Goal: Task Accomplishment & Management: Complete application form

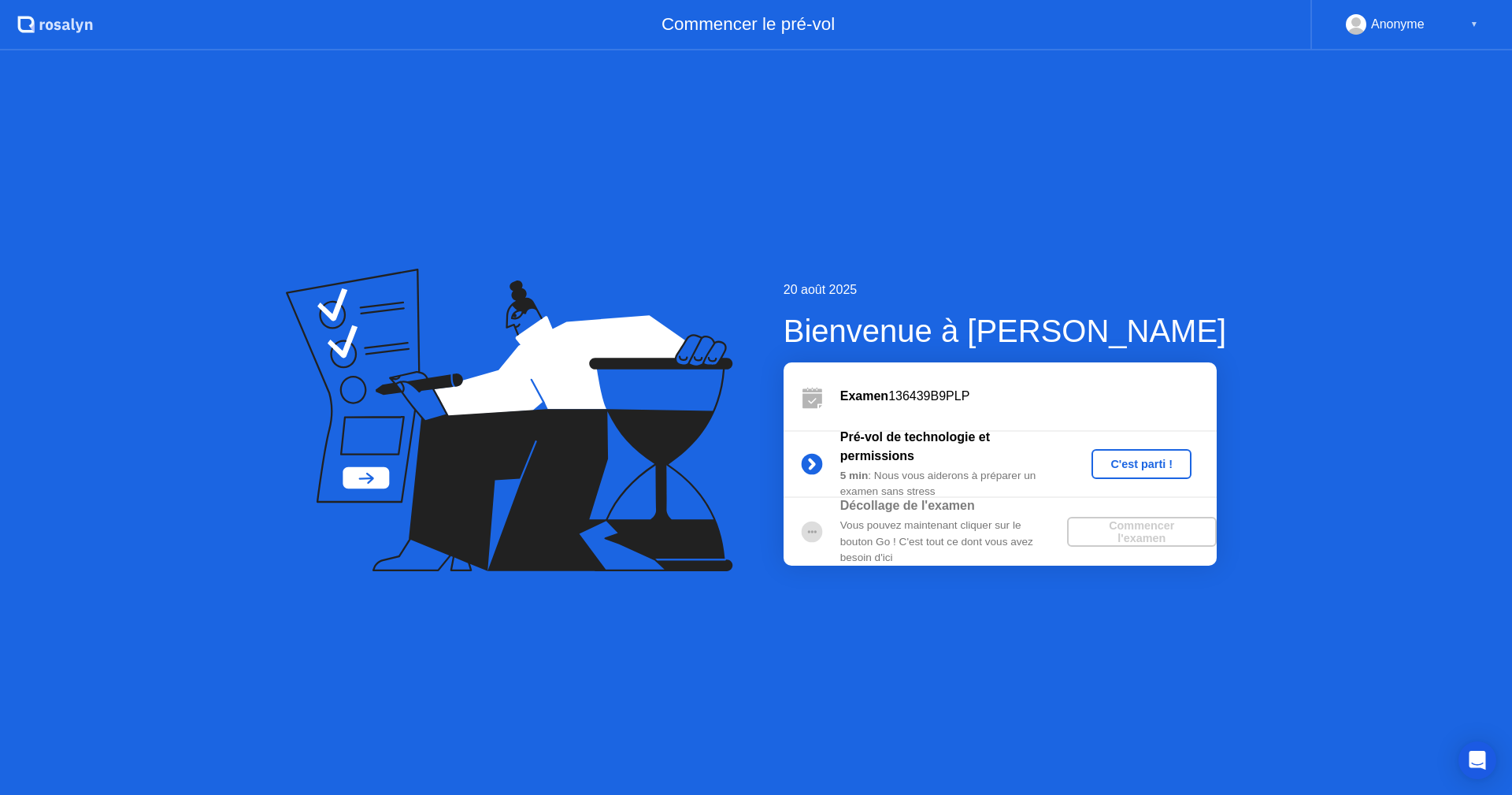
click at [1136, 457] on div "C'est parti !" at bounding box center [1141, 464] width 87 height 12
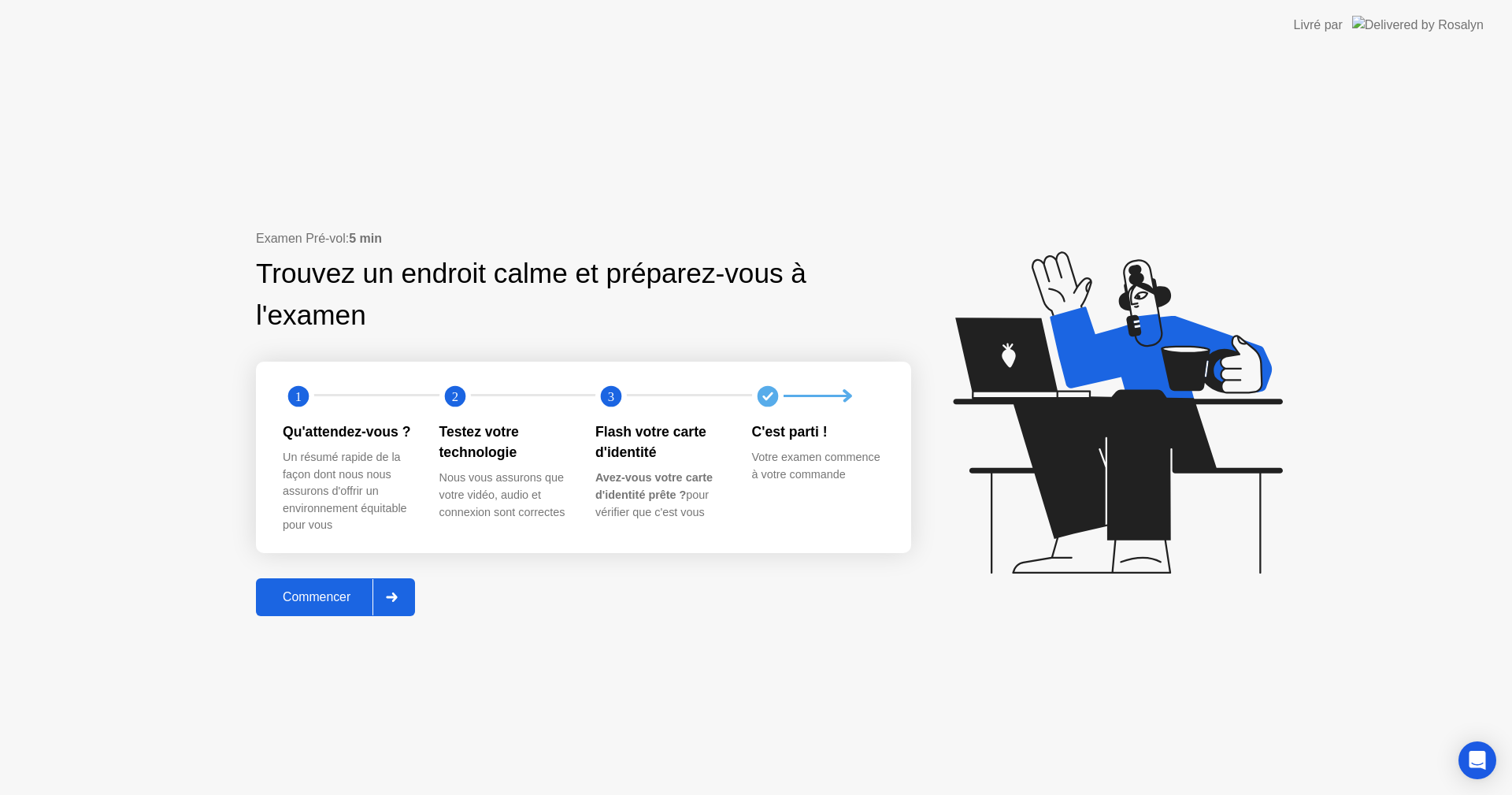
click at [324, 604] on div "Commencer" at bounding box center [317, 596] width 112 height 14
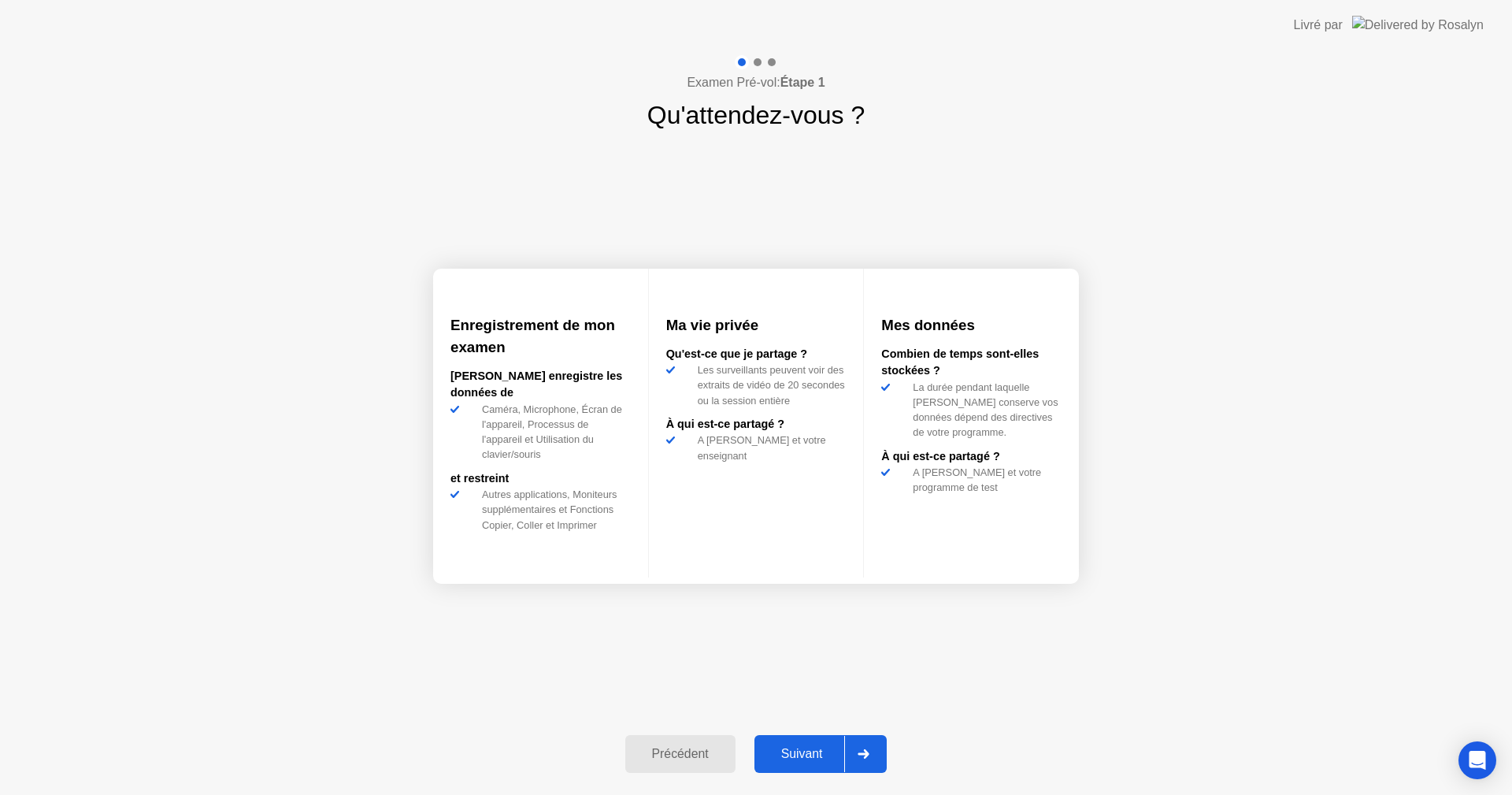
click at [803, 747] on div "Suivant" at bounding box center [802, 754] width 86 height 14
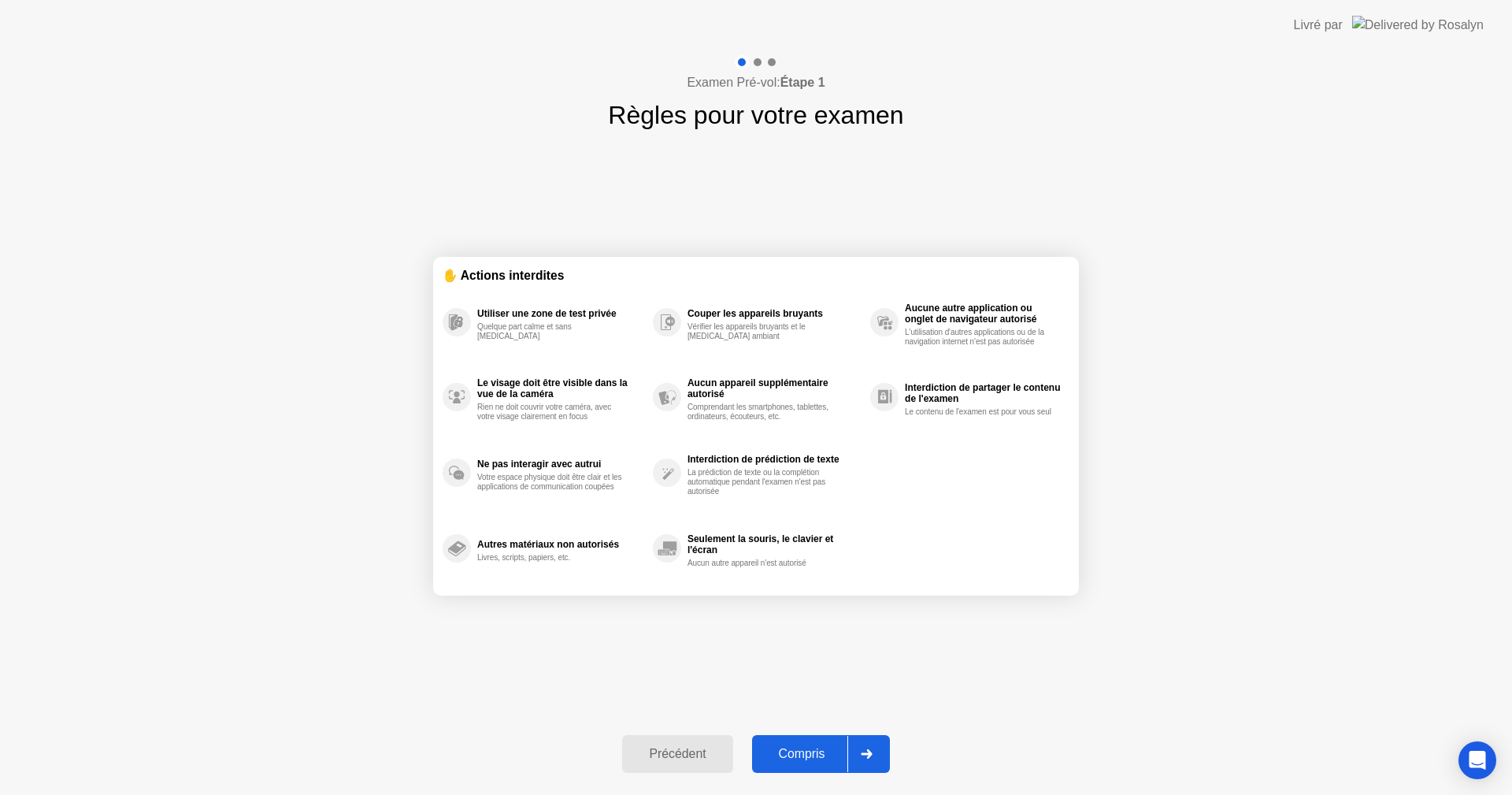
click at [801, 748] on div "Compris" at bounding box center [802, 754] width 91 height 14
select select "**********"
select select "*******"
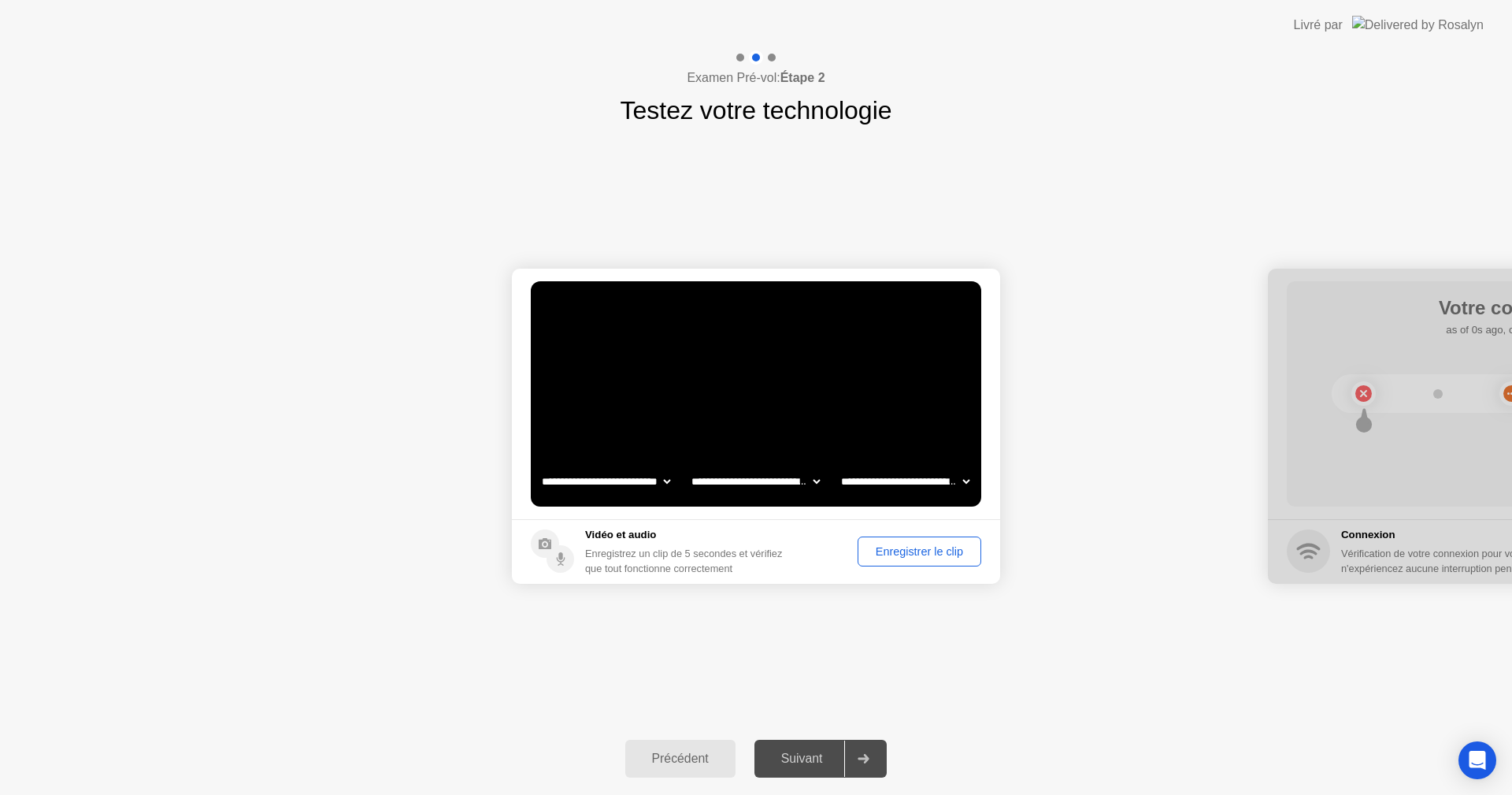
click at [901, 549] on div "Enregistrer le clip" at bounding box center [919, 551] width 113 height 12
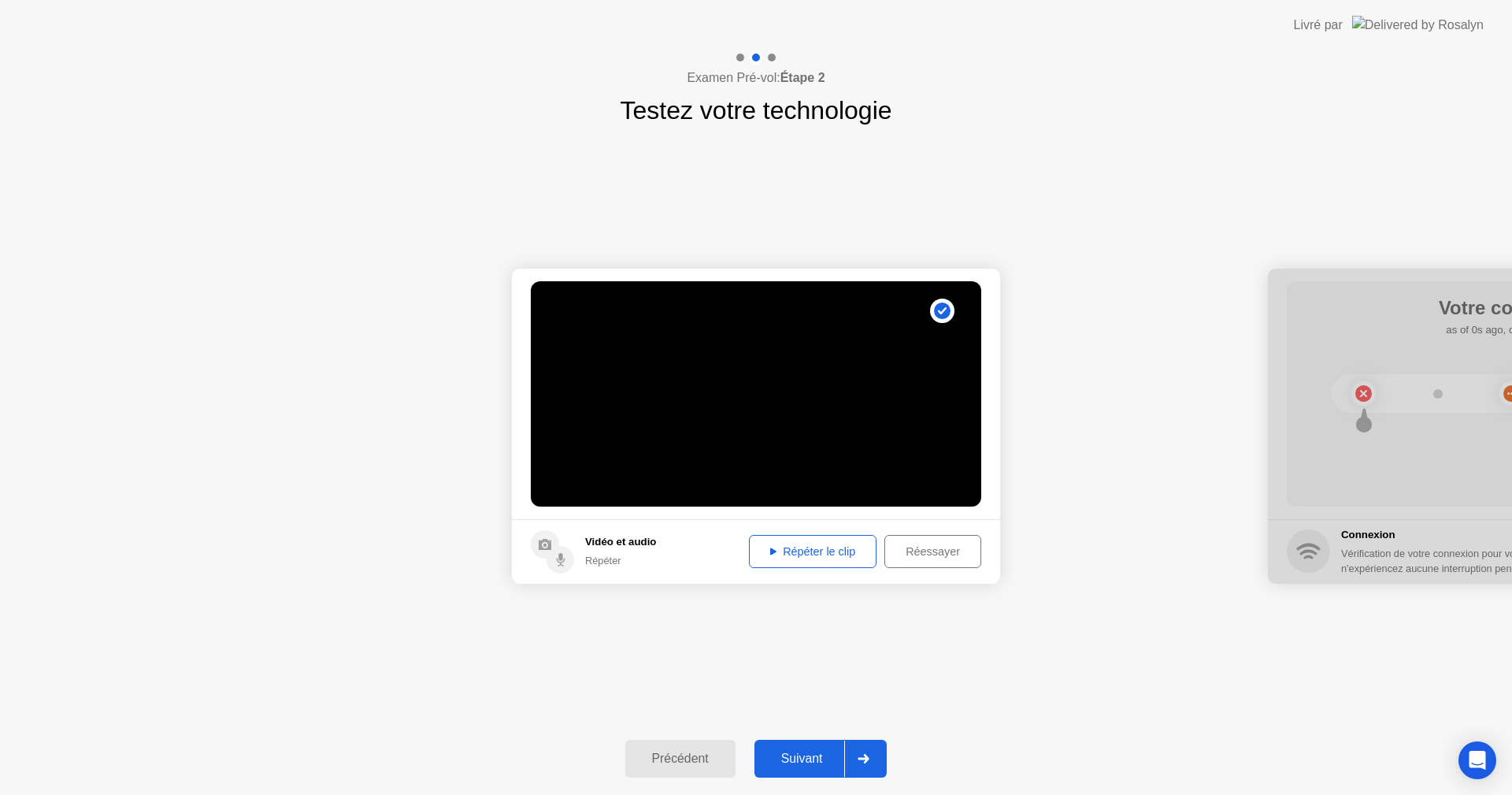
click at [801, 554] on div "Répéter le clip" at bounding box center [812, 551] width 116 height 12
click at [801, 549] on div "Répéter le clip" at bounding box center [812, 551] width 116 height 12
click at [800, 748] on button "Suivant" at bounding box center [821, 758] width 133 height 38
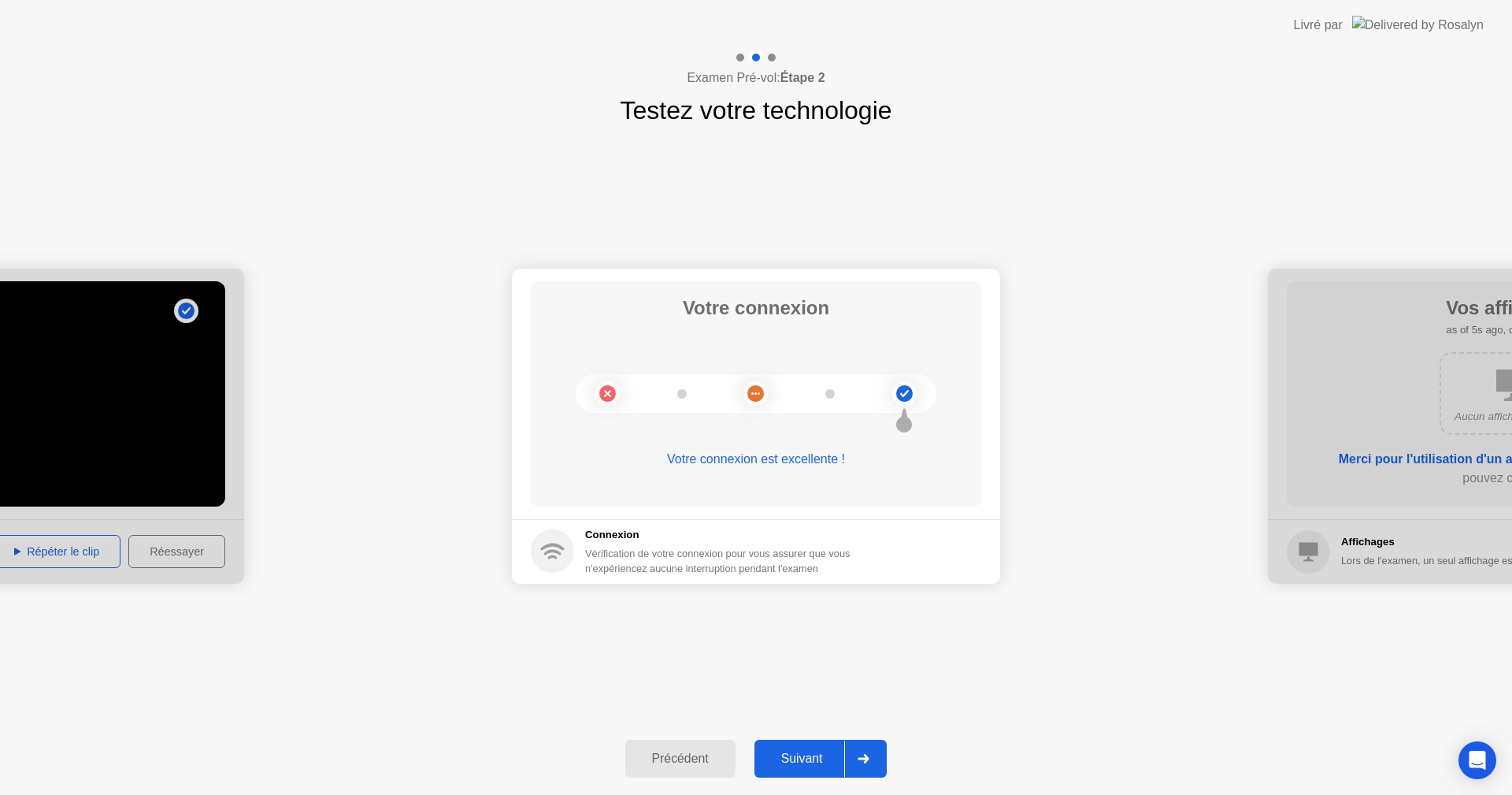
click at [795, 757] on div "Suivant" at bounding box center [802, 758] width 86 height 14
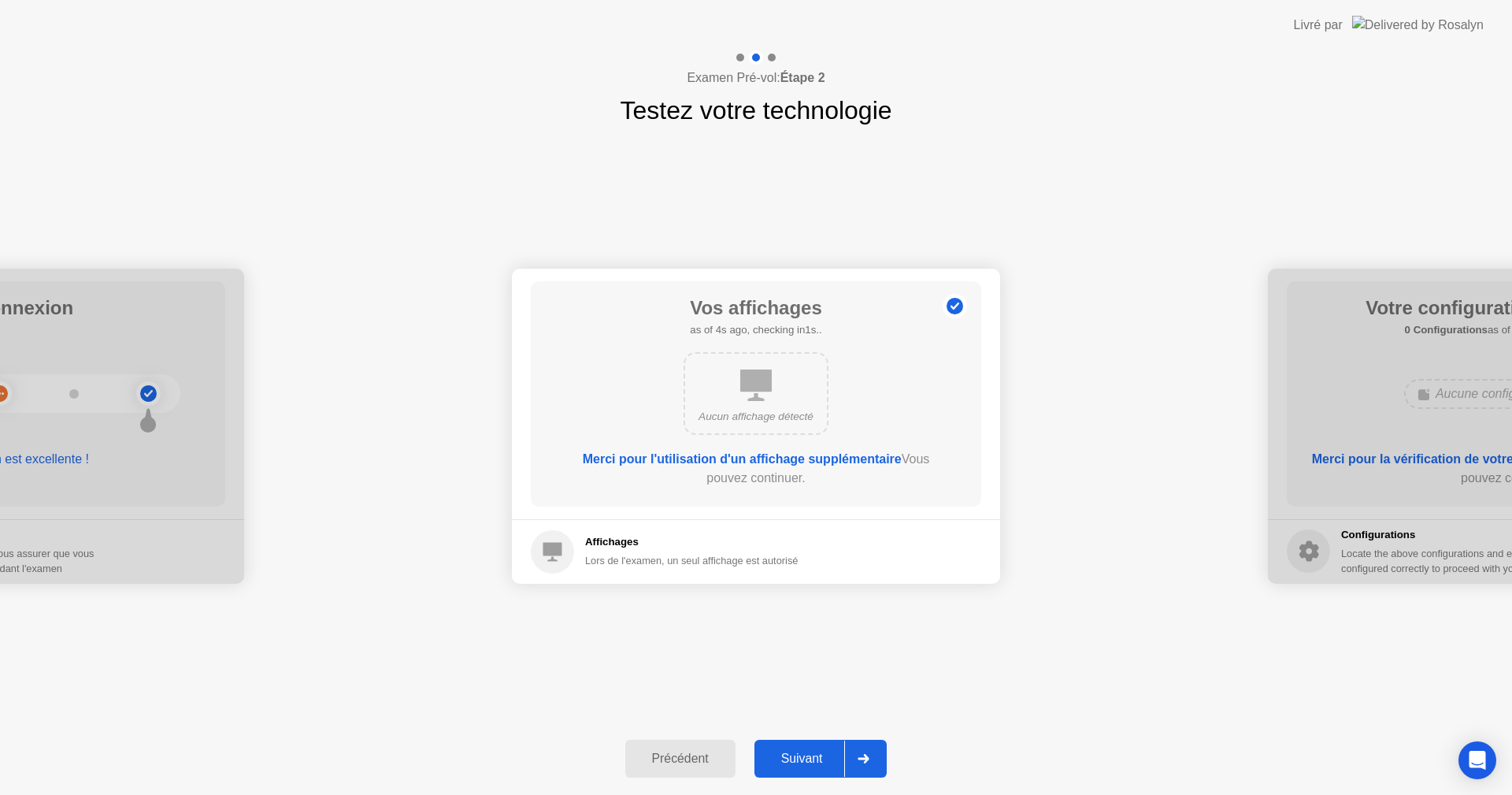
click at [770, 373] on icon at bounding box center [756, 385] width 31 height 31
click at [793, 753] on div "Suivant" at bounding box center [802, 758] width 86 height 14
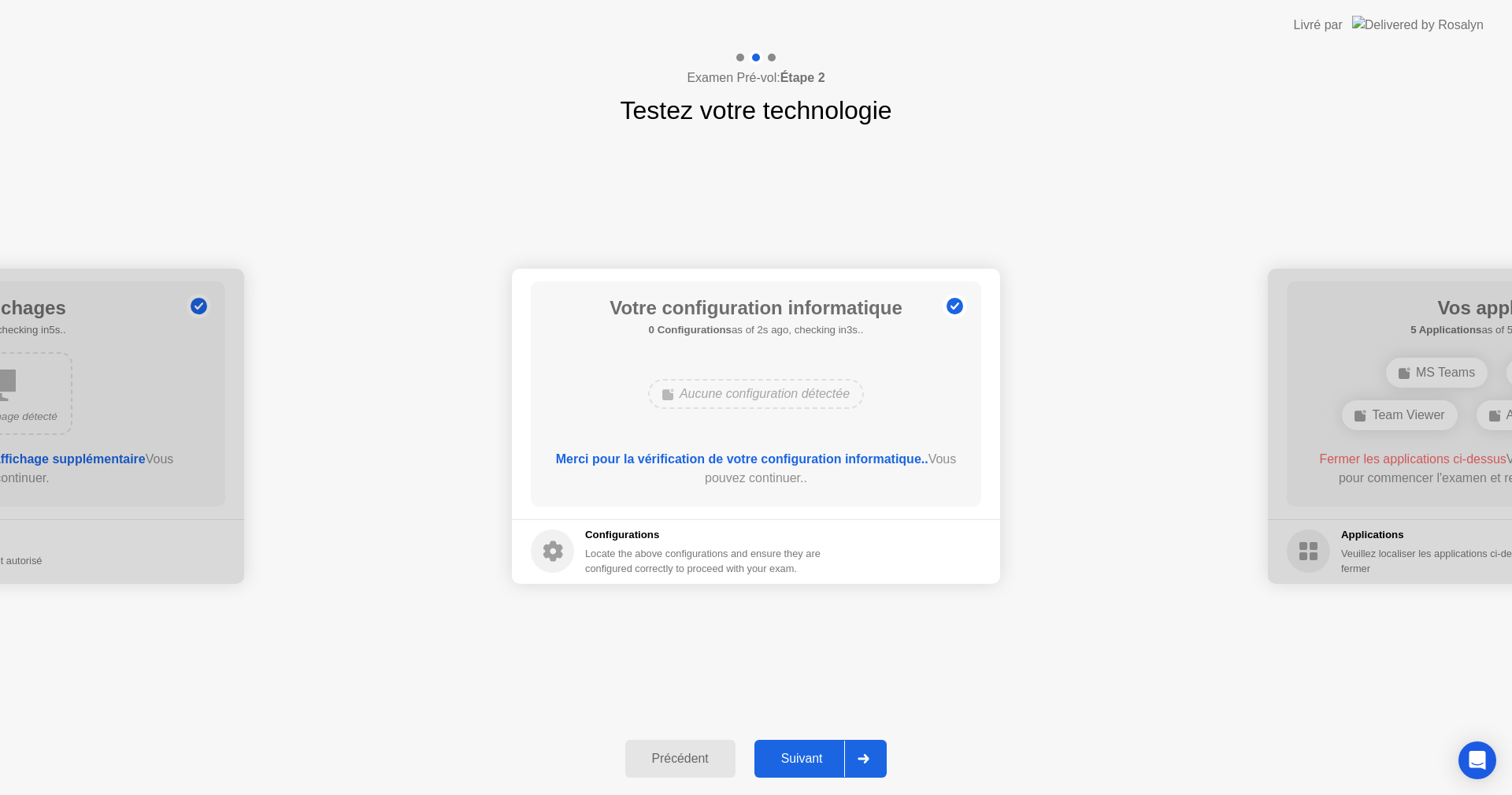
click at [776, 751] on div "Suivant" at bounding box center [802, 758] width 86 height 14
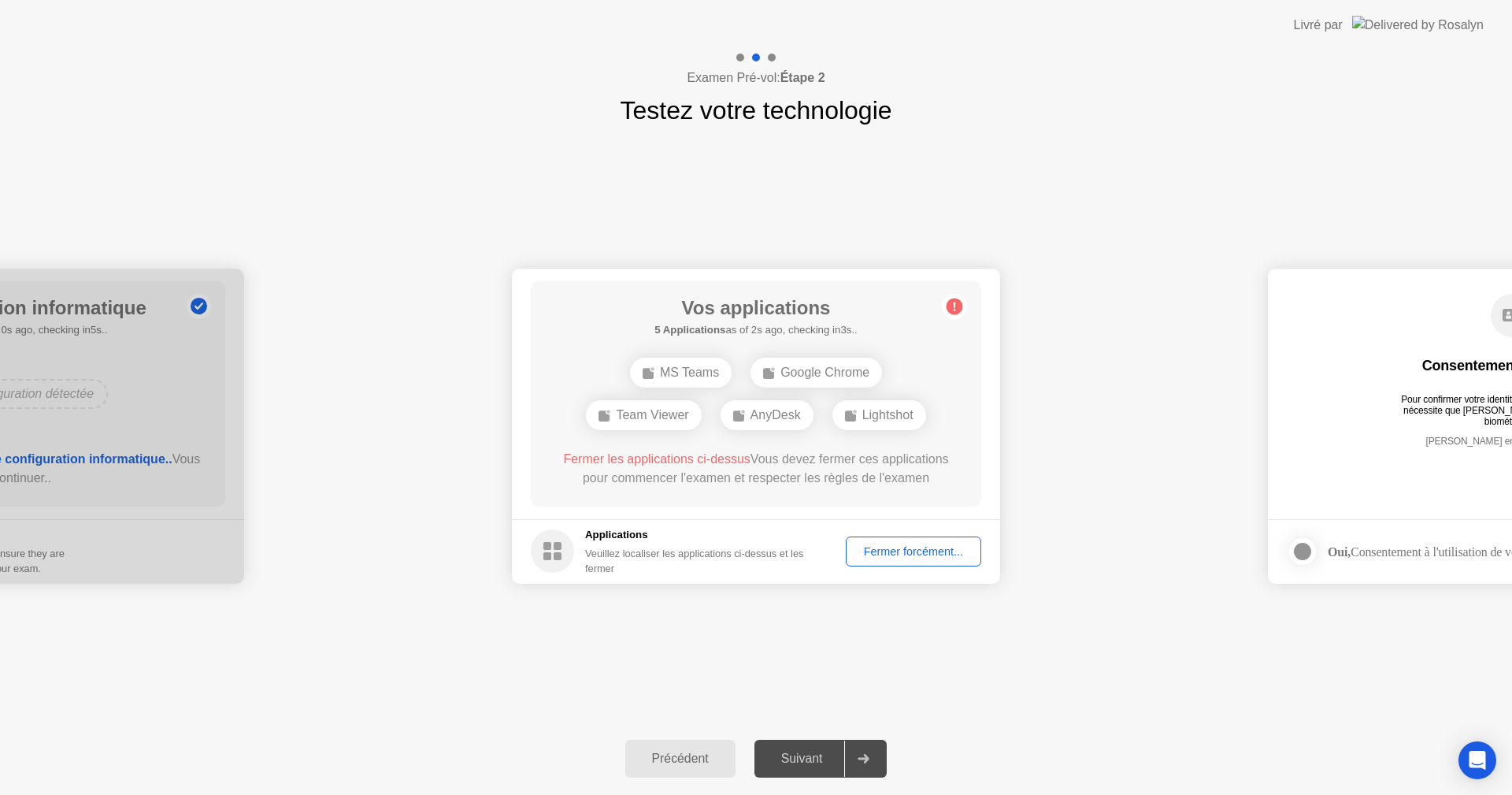
click at [892, 552] on div "Fermer forcément..." at bounding box center [913, 551] width 124 height 12
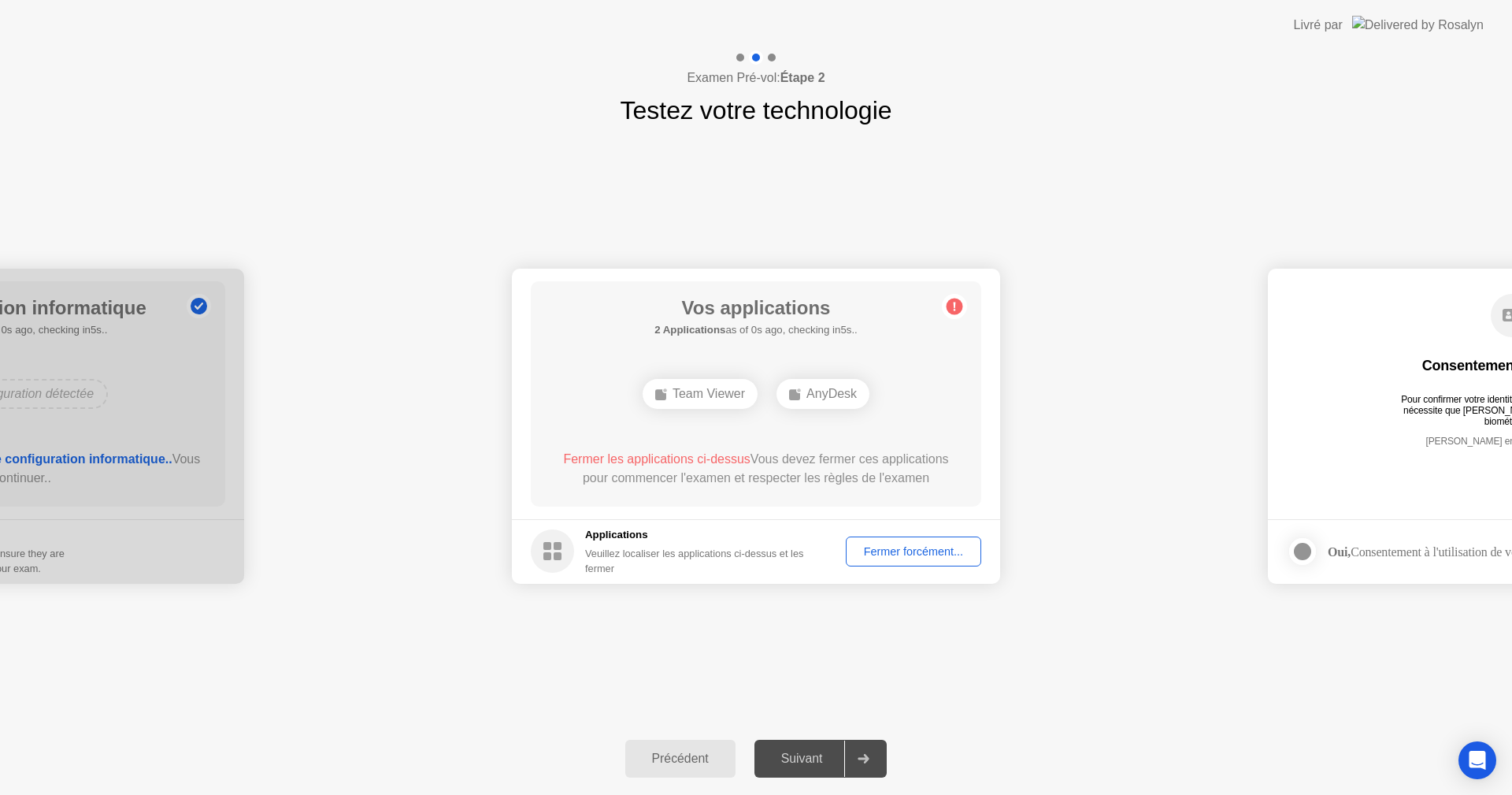
click at [823, 443] on div "Vos applications 2 Applications as of 0s ago, checking in5s.. Team Viewer AnyDe…" at bounding box center [756, 394] width 450 height 226
click at [882, 545] on div "Fermer forcément..." at bounding box center [913, 551] width 124 height 12
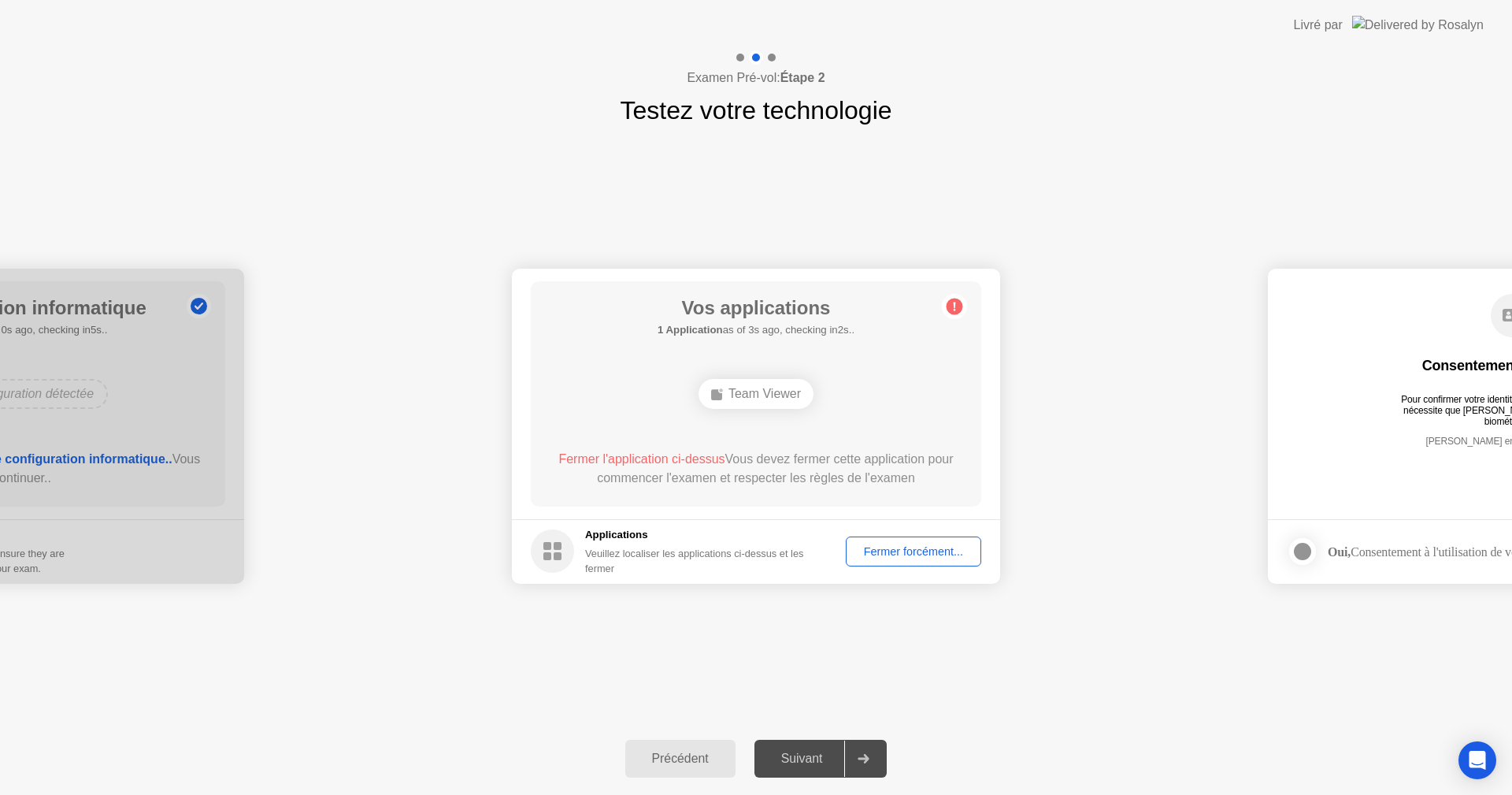
click at [898, 557] on div "Fermer forcément..." at bounding box center [913, 551] width 124 height 12
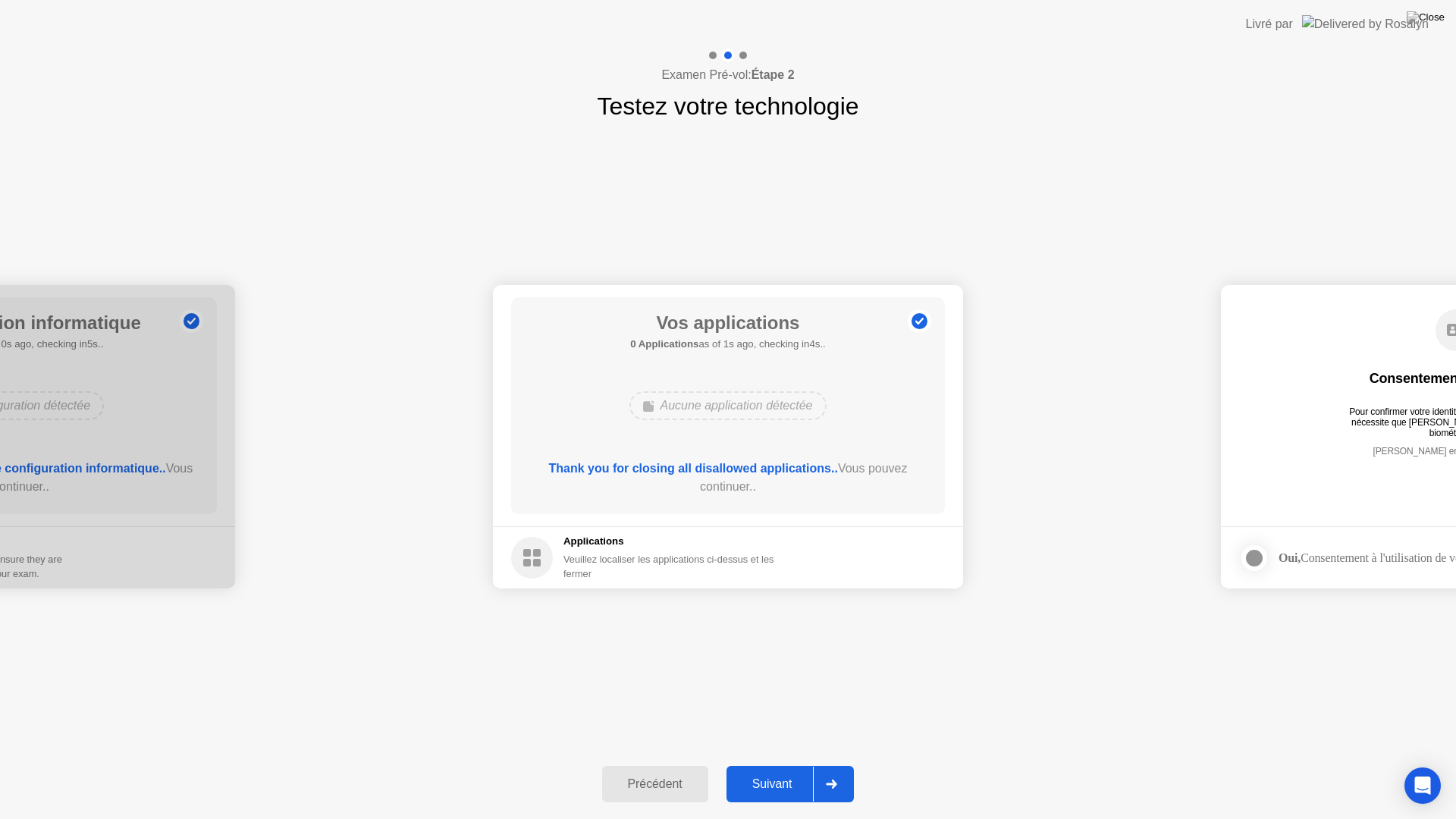
click at [754, 402] on div "Aucune application détectée" at bounding box center [727, 406] width 196 height 29
click at [762, 764] on div "Suivant" at bounding box center [772, 784] width 83 height 13
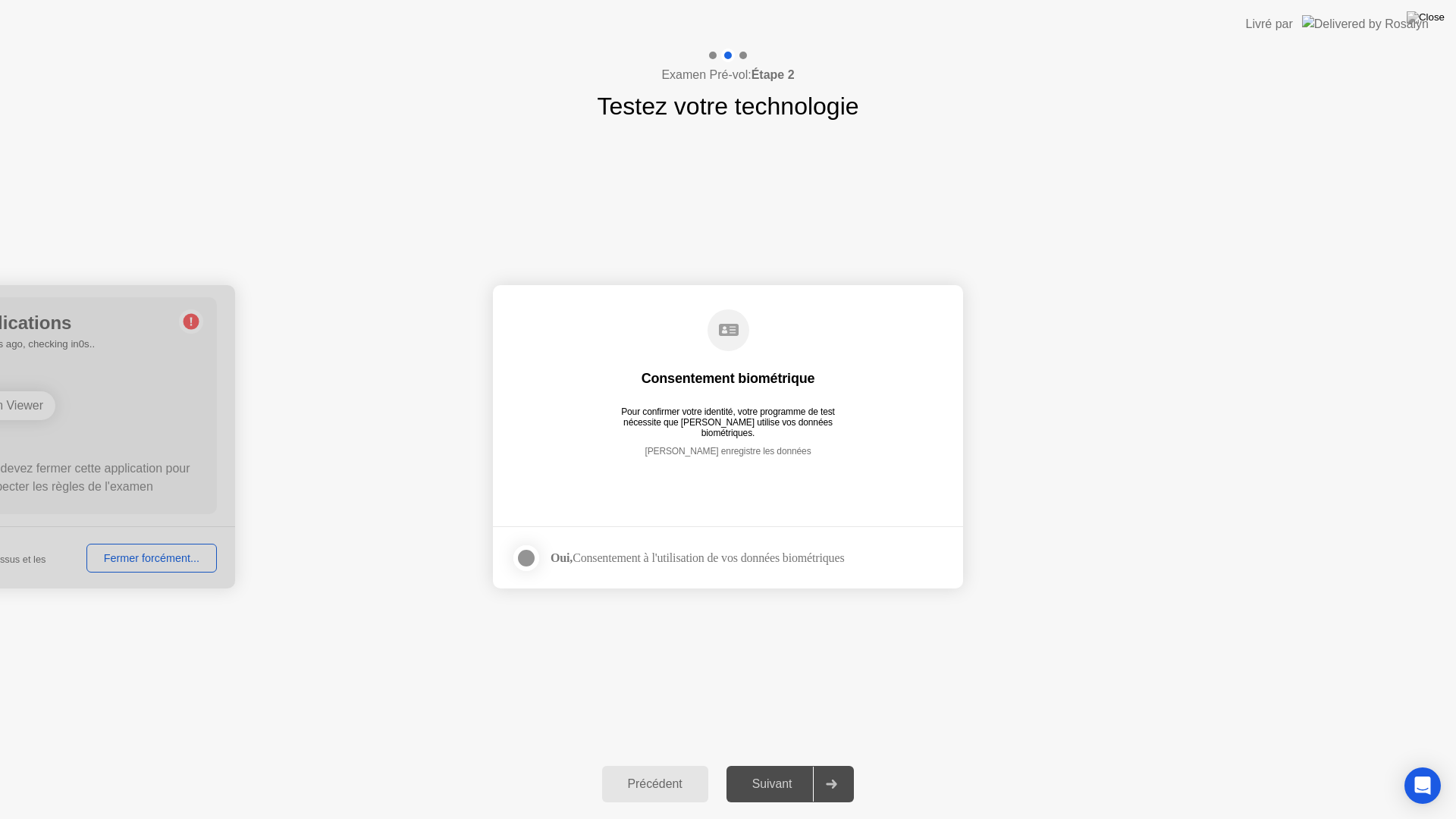
click at [779, 454] on div "[PERSON_NAME] enregistre les données" at bounding box center [728, 462] width 373 height 35
click at [539, 552] on label at bounding box center [531, 558] width 40 height 30
click at [759, 764] on div "Suivant" at bounding box center [772, 784] width 83 height 13
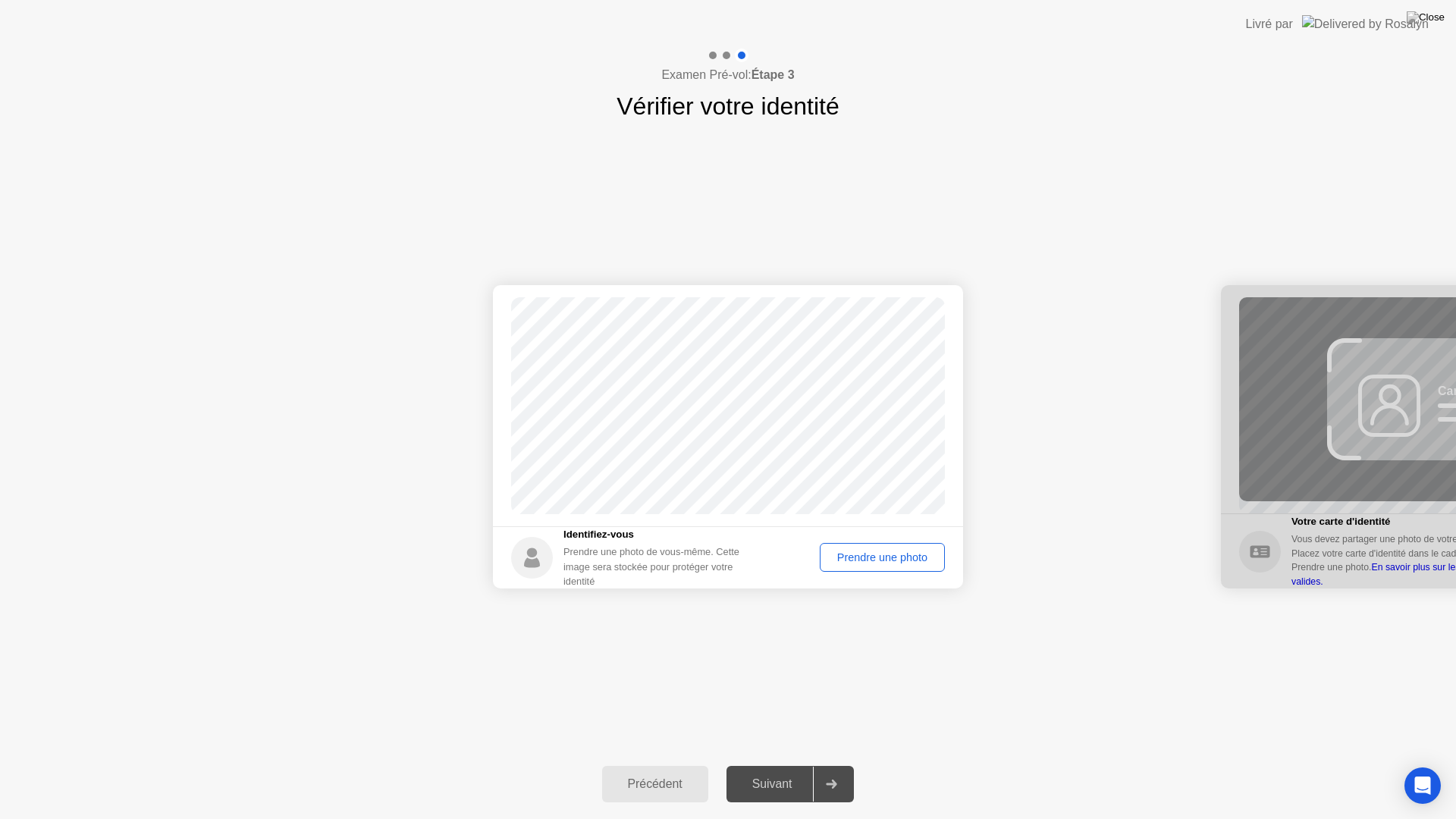
click at [860, 563] on div "Prendre une photo" at bounding box center [883, 557] width 115 height 12
click at [774, 764] on button "Suivant" at bounding box center [791, 784] width 128 height 36
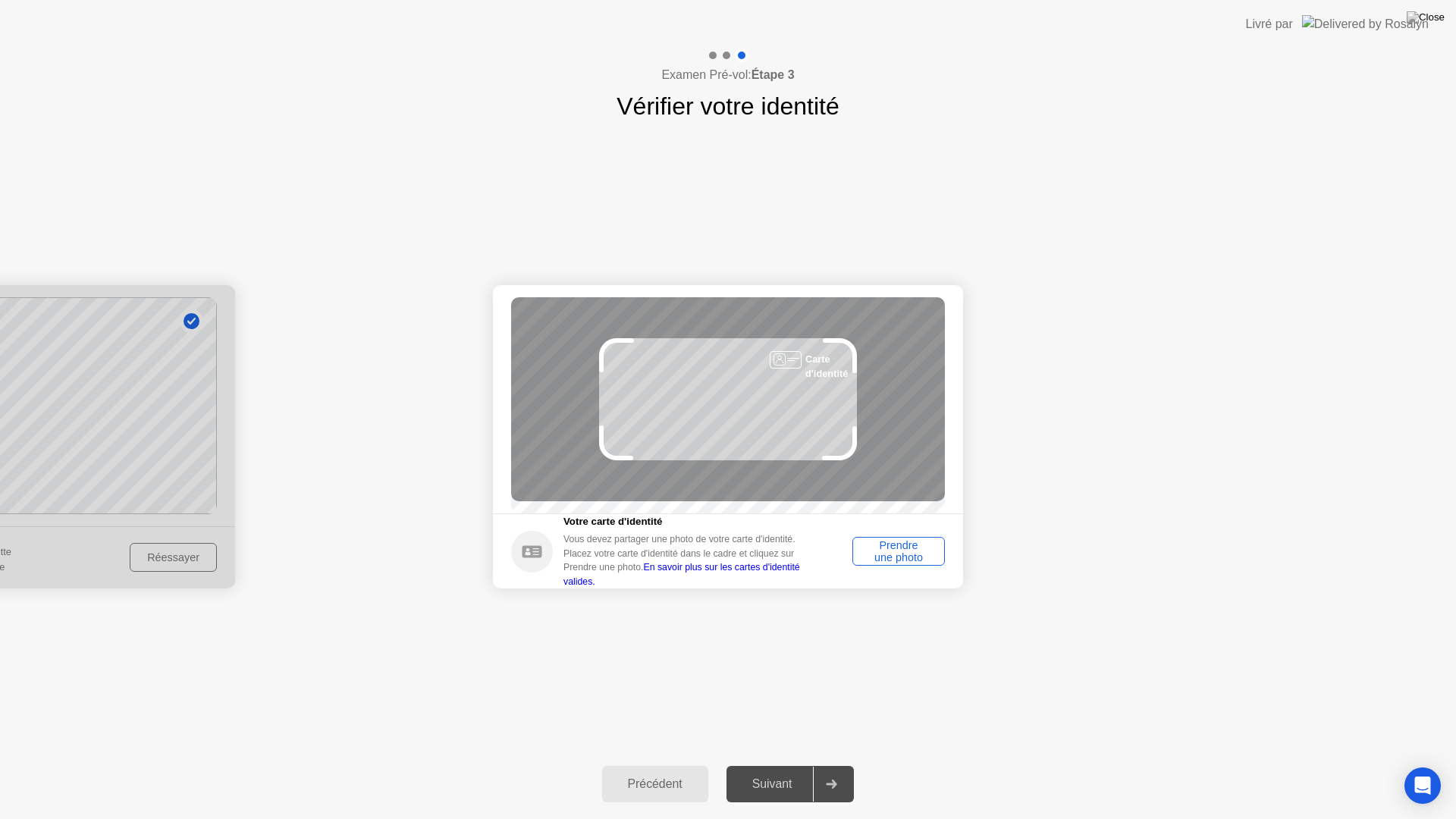
click at [926, 559] on div "Prendre une photo" at bounding box center [898, 550] width 82 height 24
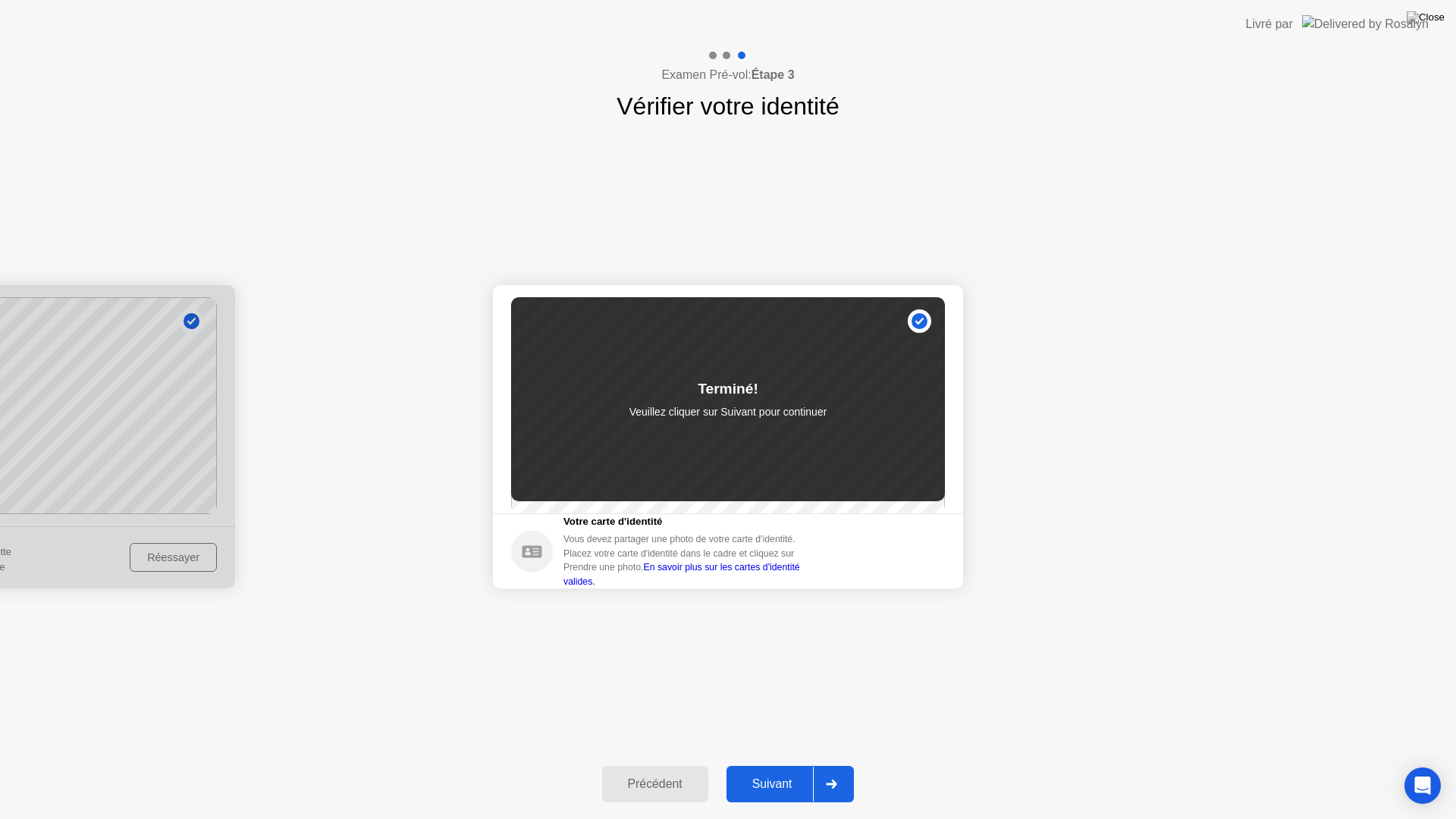
click at [773, 764] on div "Suivant" at bounding box center [772, 784] width 83 height 13
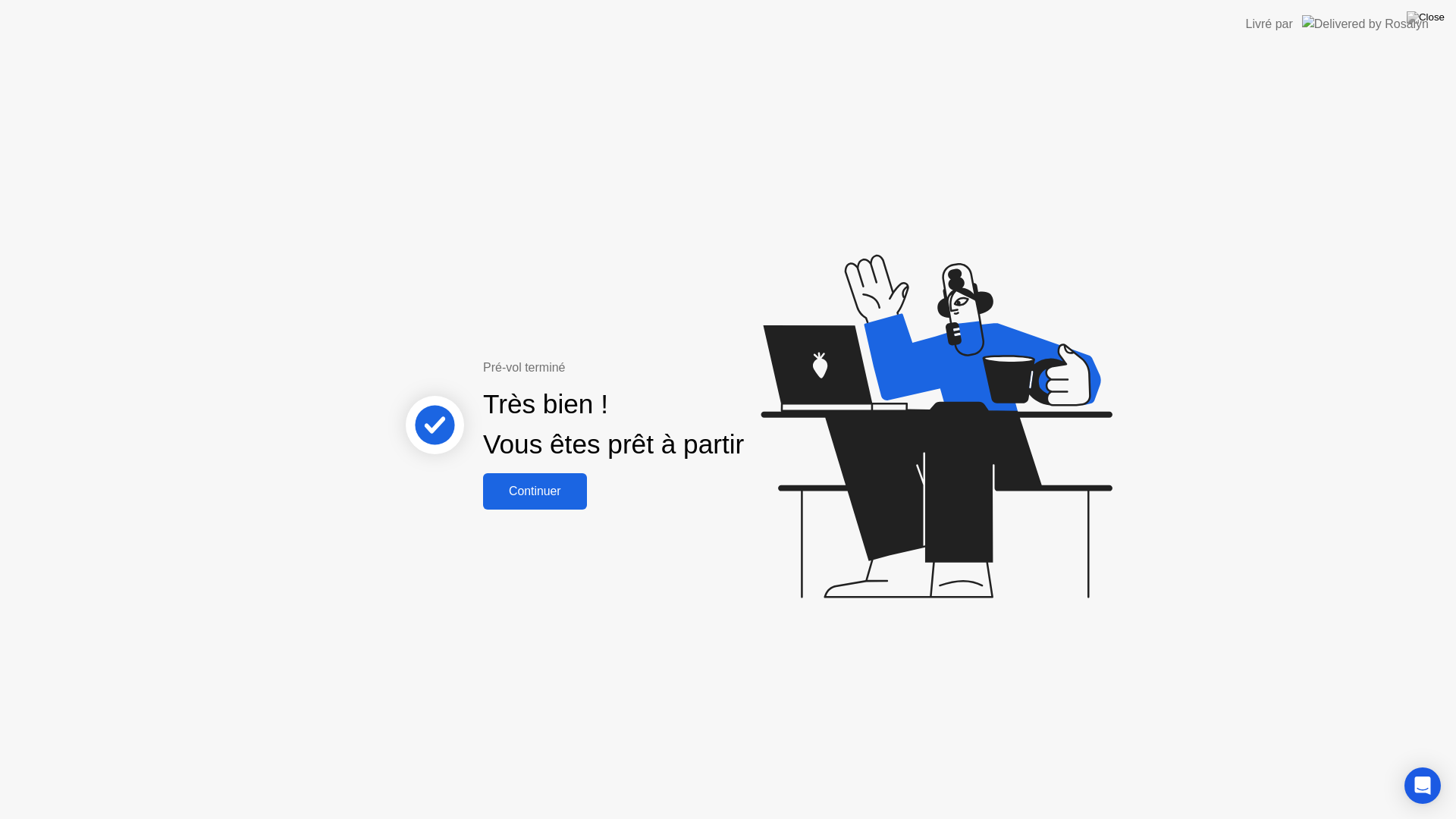
click at [563, 492] on div "Continuer" at bounding box center [535, 491] width 95 height 13
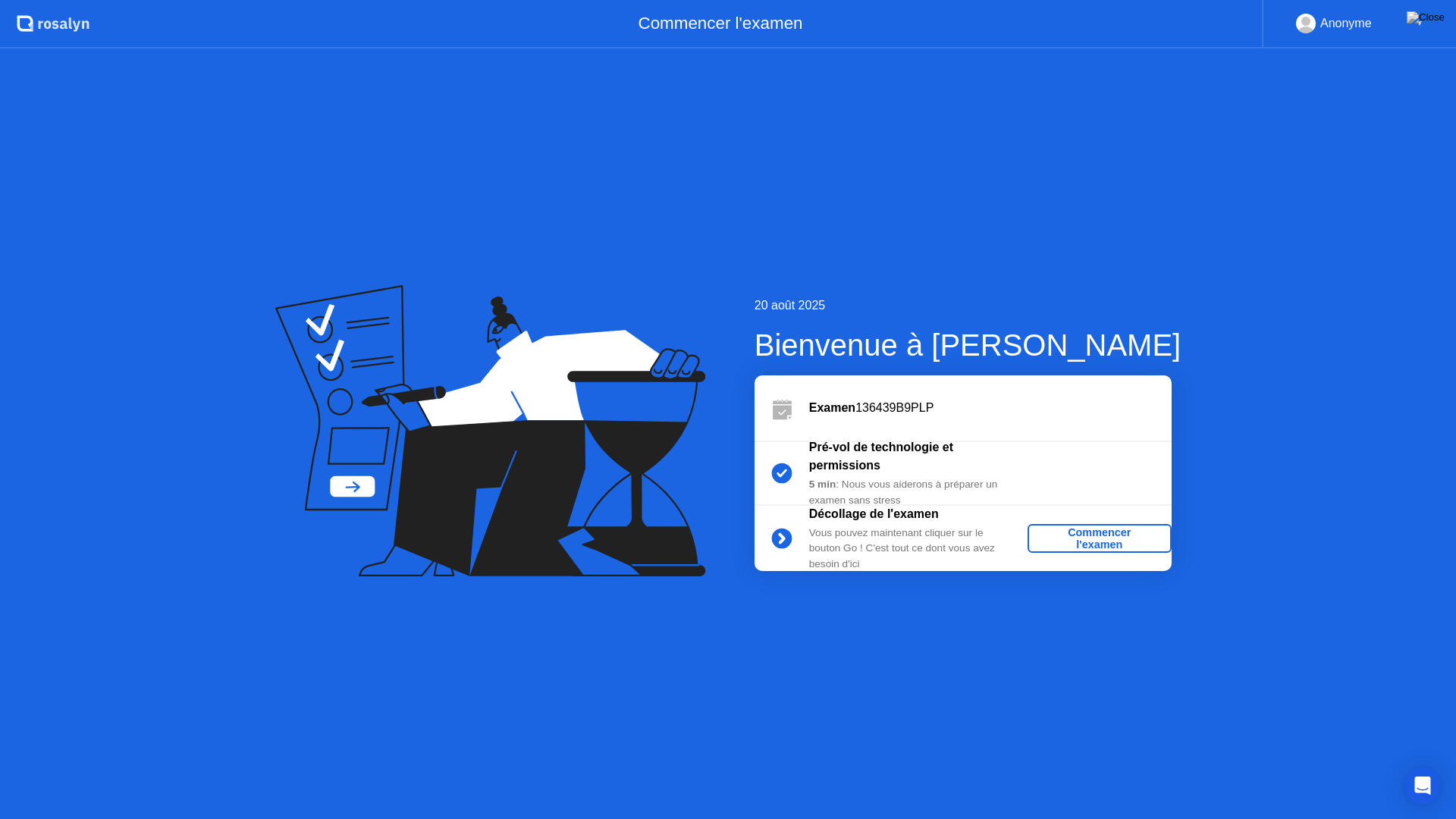
click at [1080, 528] on div "Commencer l'examen" at bounding box center [1099, 538] width 132 height 24
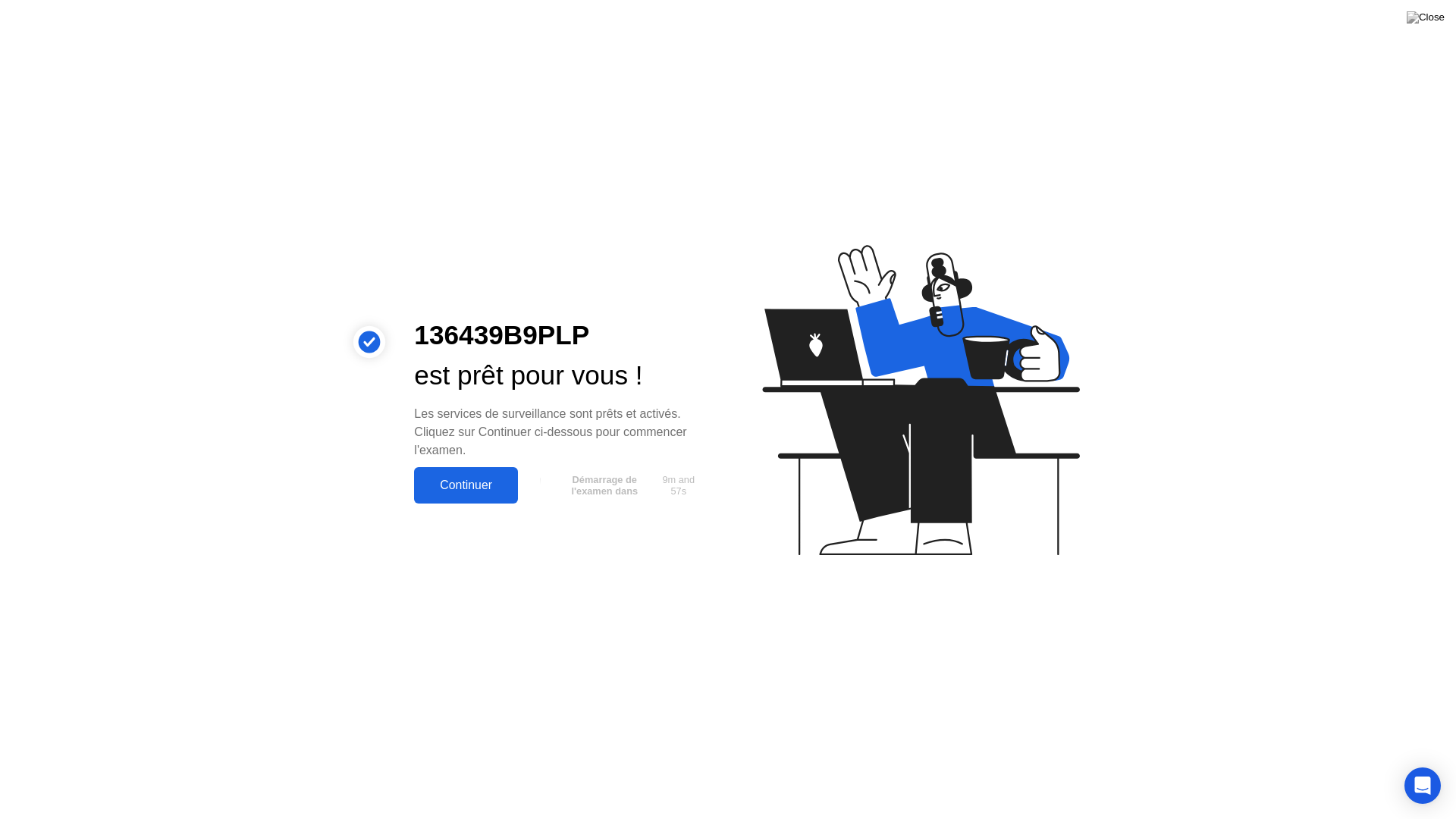
click at [455, 486] on div "Continuer" at bounding box center [466, 485] width 95 height 13
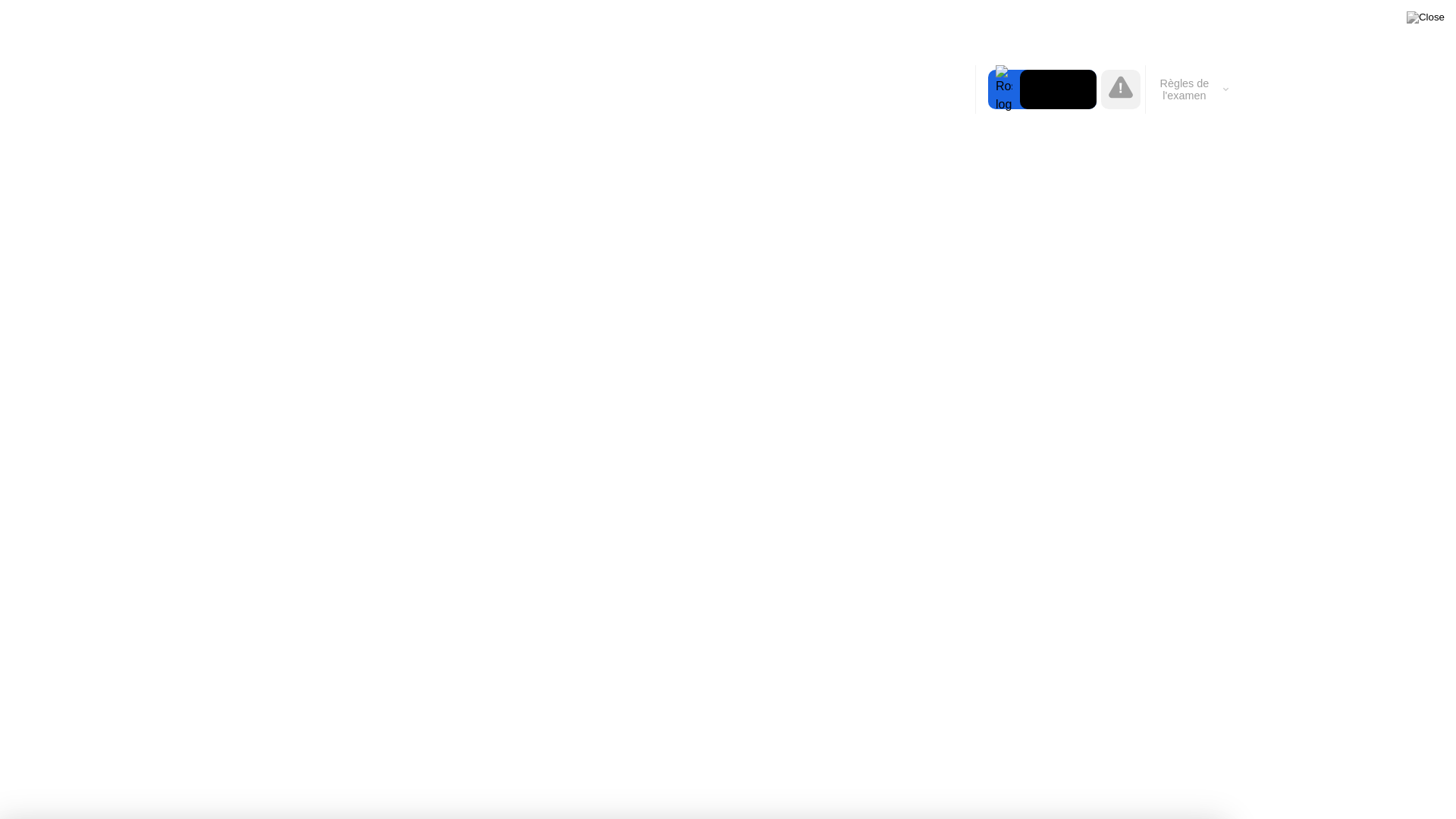
click at [1382, 764] on div at bounding box center [728, 819] width 1456 height 0
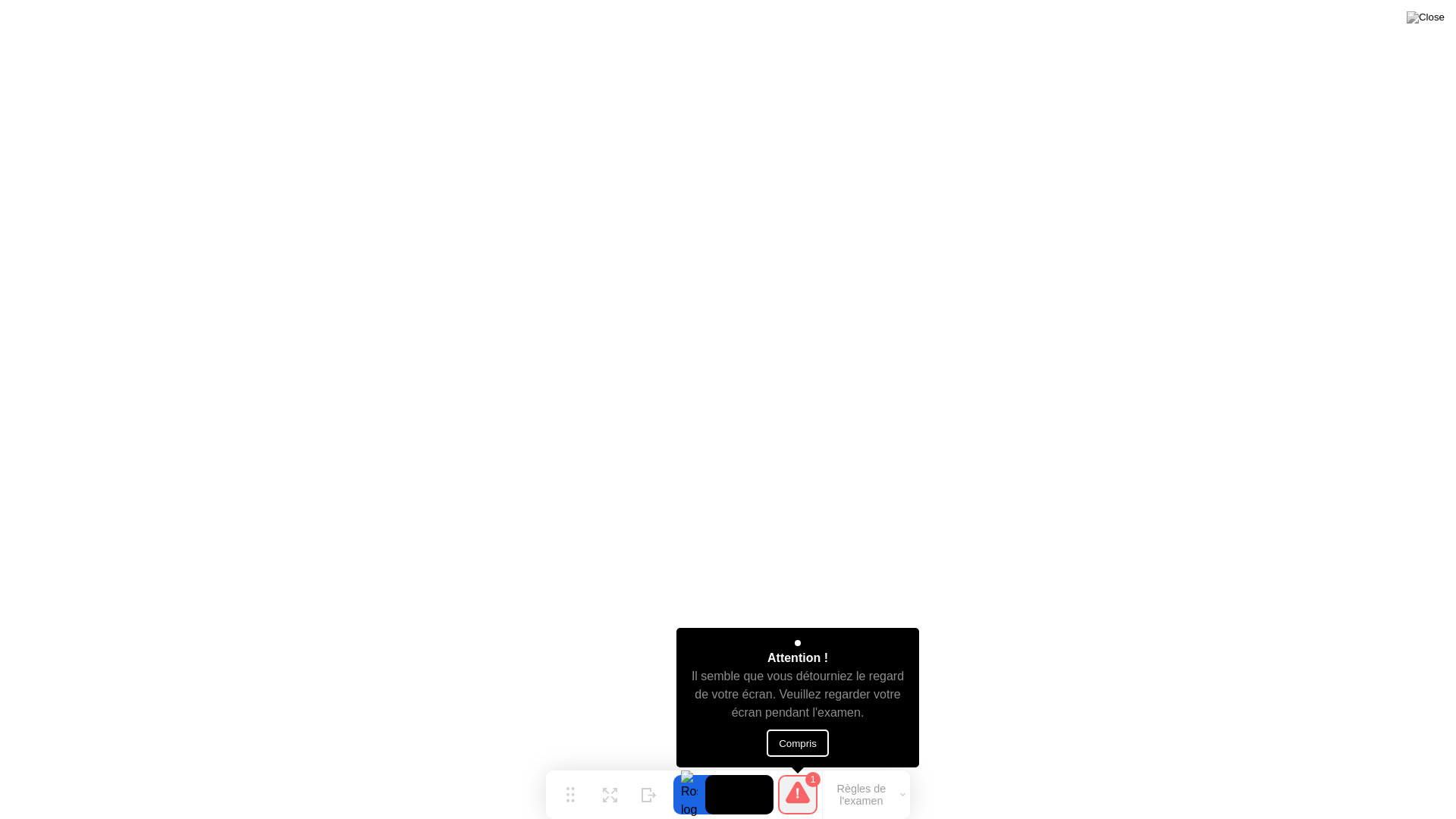
click at [803, 751] on button "Compris" at bounding box center [797, 742] width 62 height 27
